Goal: Task Accomplishment & Management: Complete application form

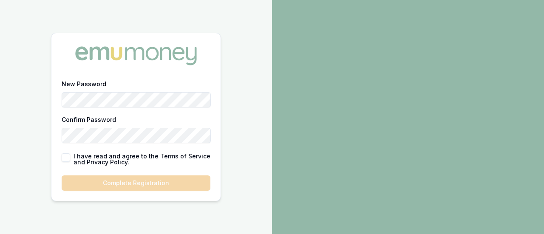
click at [67, 159] on button "button" at bounding box center [66, 157] width 8 height 8
checkbox input "true"
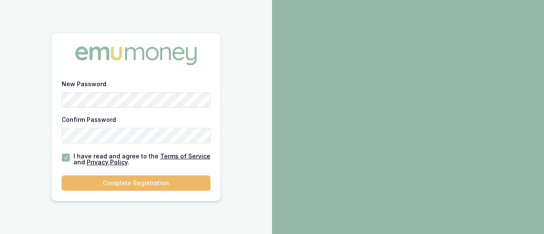
click at [109, 182] on button "Complete Registration" at bounding box center [136, 182] width 149 height 15
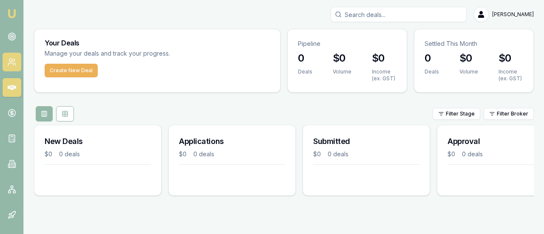
click at [11, 63] on icon at bounding box center [10, 64] width 5 height 2
